Goal: Use online tool/utility: Utilize a website feature to perform a specific function

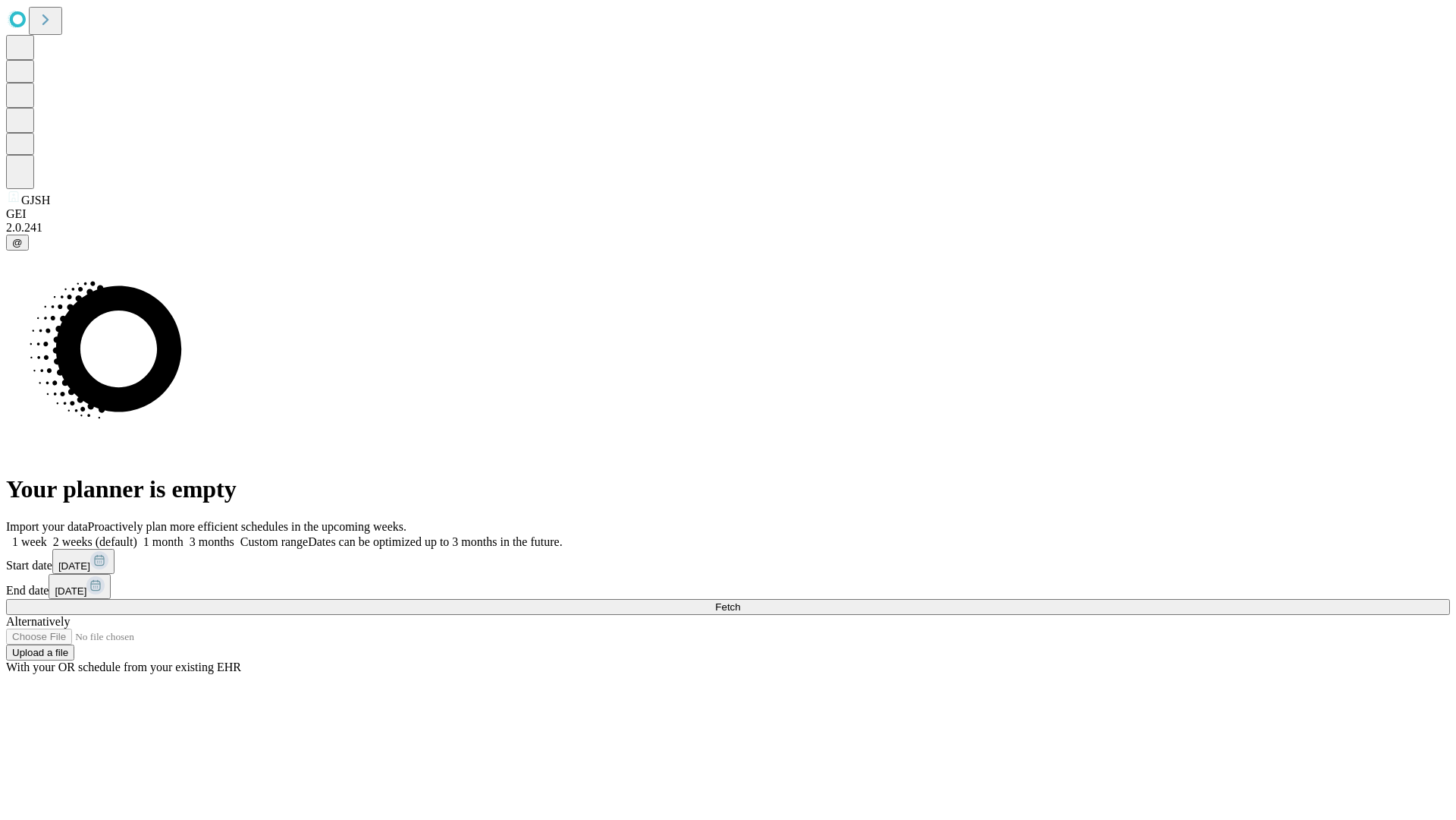
click at [740, 601] on span "Fetch" at bounding box center [728, 606] width 25 height 12
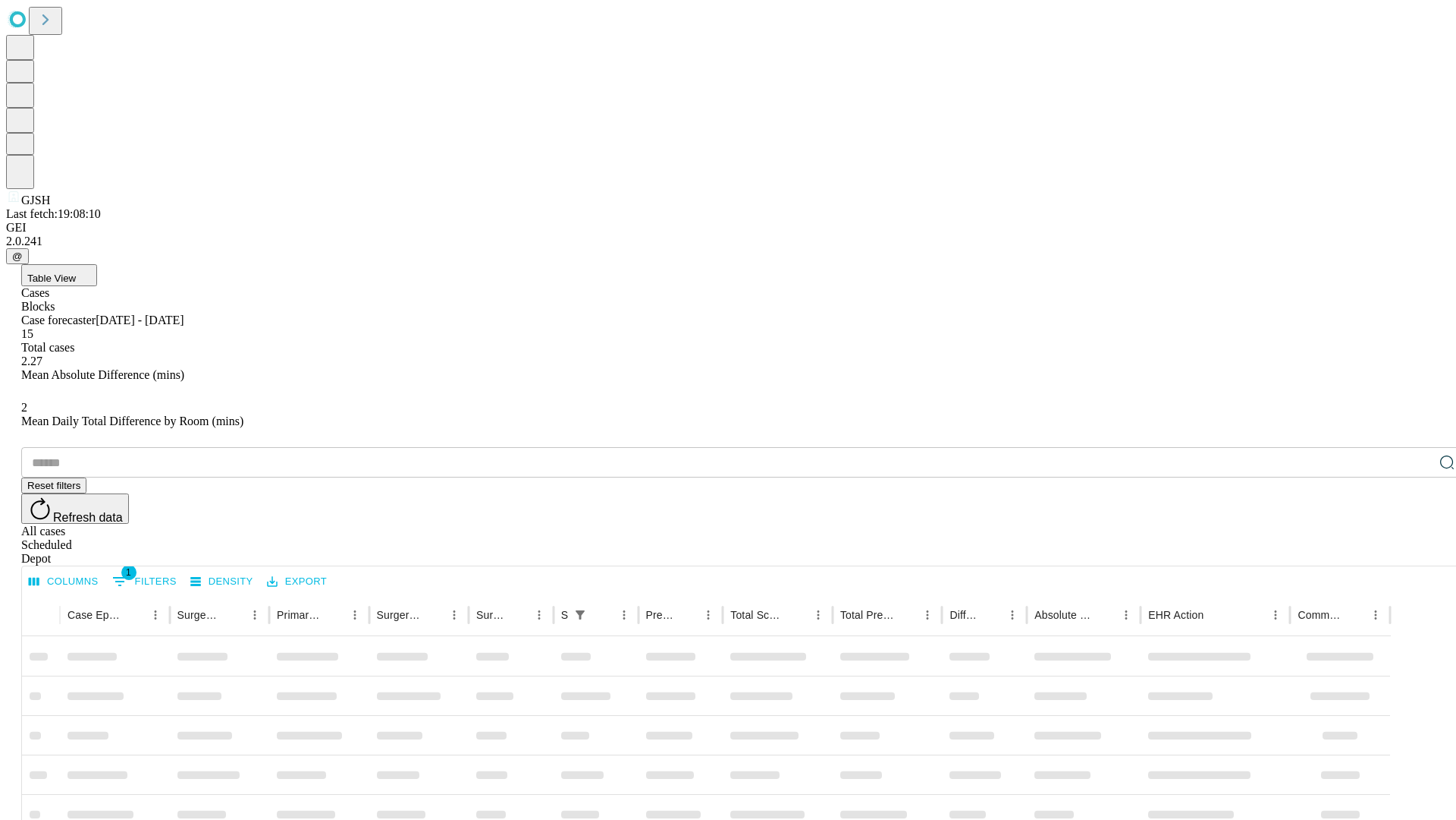
click at [75, 272] on span "Table View" at bounding box center [52, 278] width 49 height 12
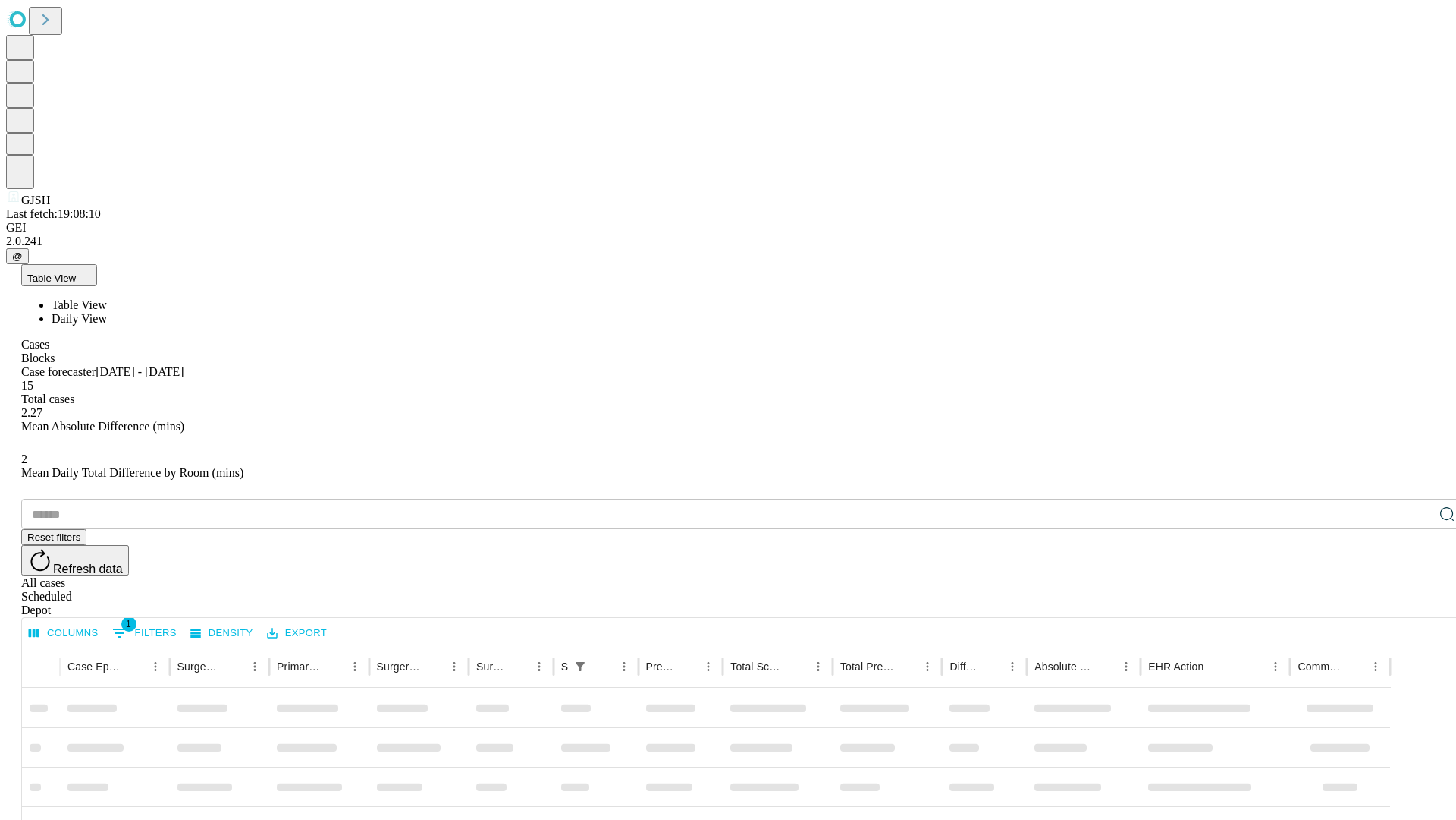
click at [107, 312] on span "Daily View" at bounding box center [79, 317] width 56 height 13
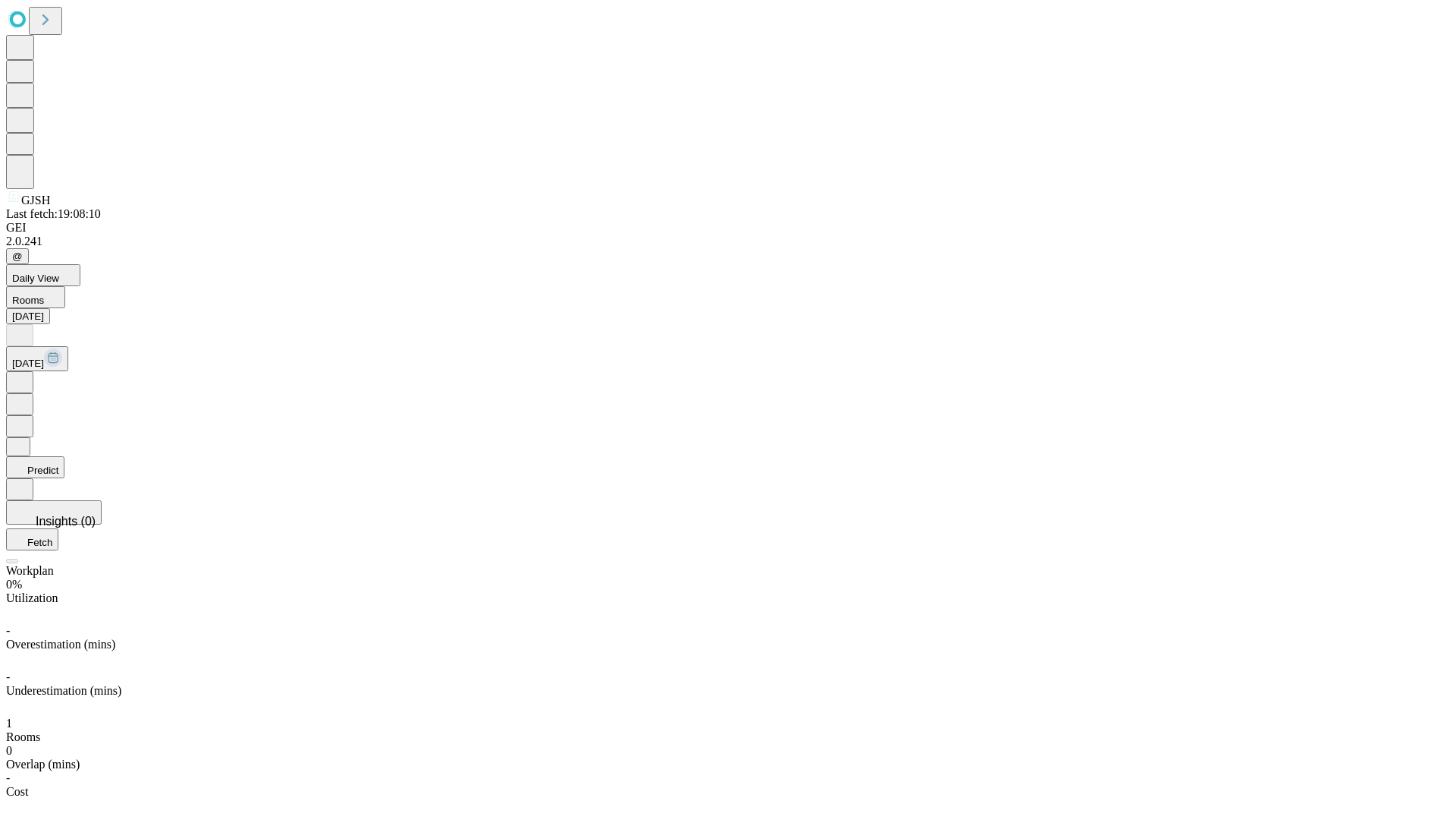
click at [65, 457] on button "Predict" at bounding box center [35, 467] width 59 height 22
